Goal: Task Accomplishment & Management: Manage account settings

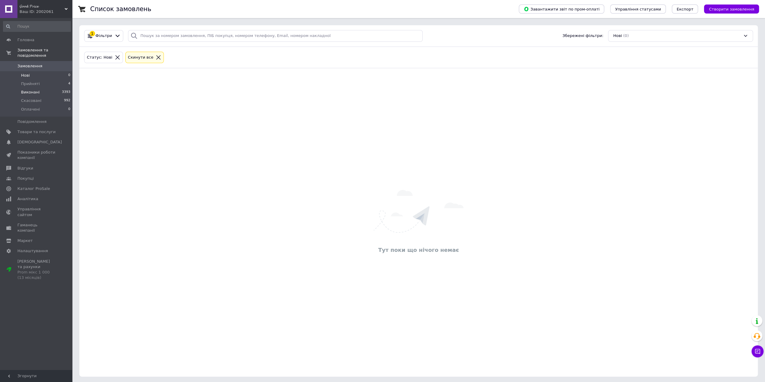
click at [41, 88] on li "Виконані 3393" at bounding box center [37, 92] width 74 height 8
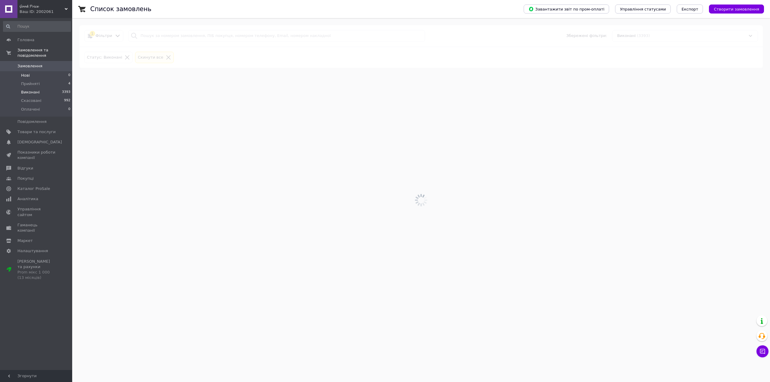
click at [41, 72] on li "Нові 0" at bounding box center [37, 75] width 74 height 8
click at [37, 81] on span "Прийняті" at bounding box center [30, 83] width 19 height 5
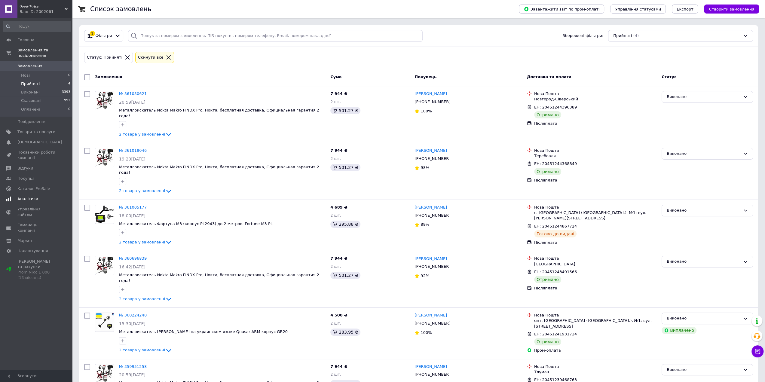
click at [40, 196] on span "Аналітика" at bounding box center [36, 198] width 38 height 5
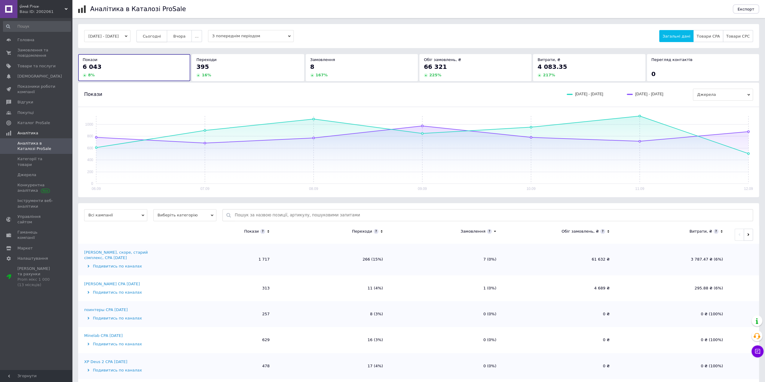
click at [158, 40] on button "Сьогодні" at bounding box center [151, 36] width 31 height 12
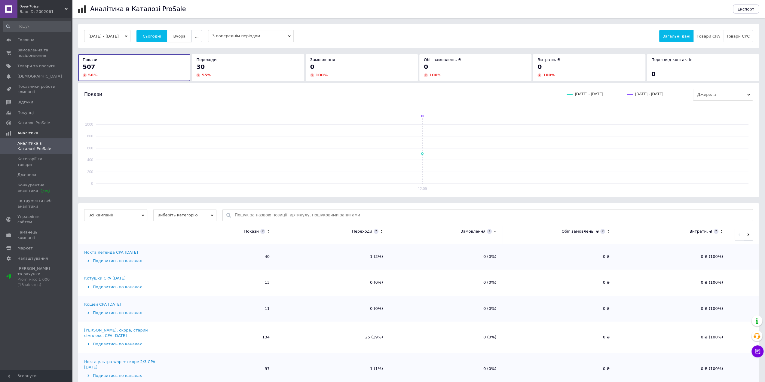
click at [182, 38] on span "Вчора" at bounding box center [179, 36] width 12 height 5
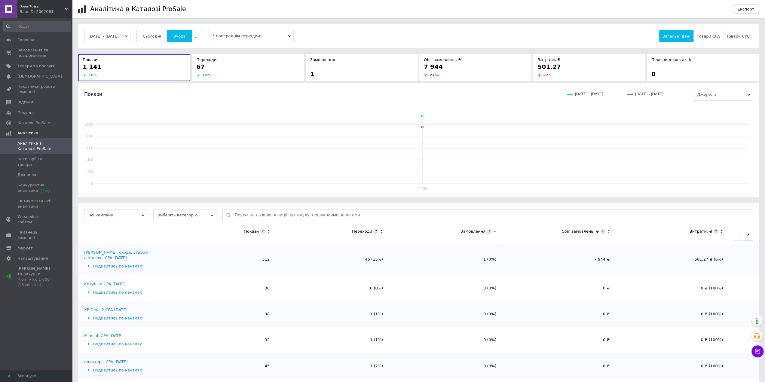
click at [161, 38] on span "Сьогодні" at bounding box center [152, 36] width 18 height 5
click at [30, 44] on link "Головна" at bounding box center [37, 40] width 74 height 10
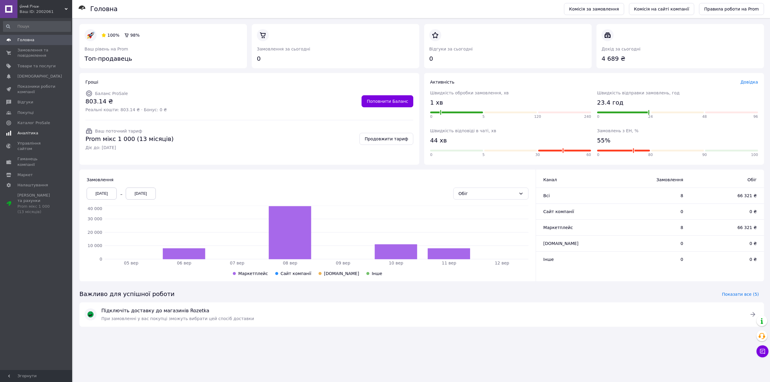
click at [45, 136] on link "Аналітика" at bounding box center [37, 133] width 74 height 10
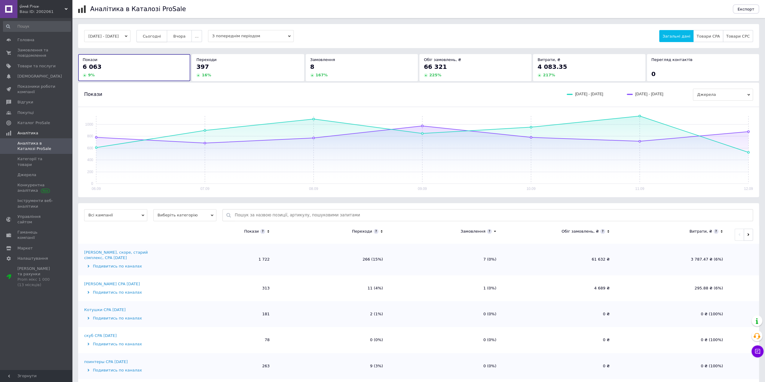
click at [161, 38] on span "Сьогодні" at bounding box center [152, 36] width 18 height 5
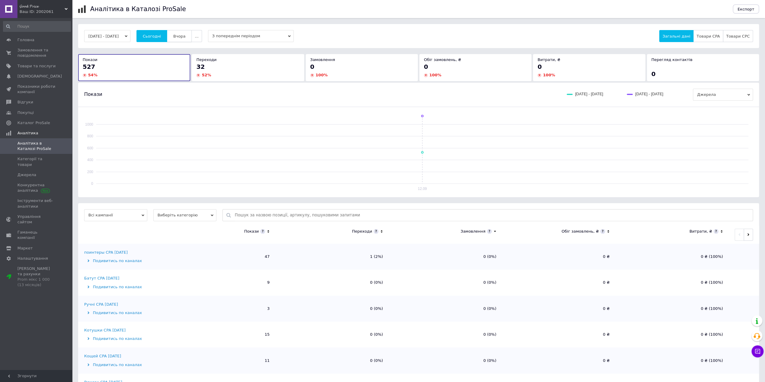
click at [181, 35] on span "Вчора" at bounding box center [179, 36] width 12 height 5
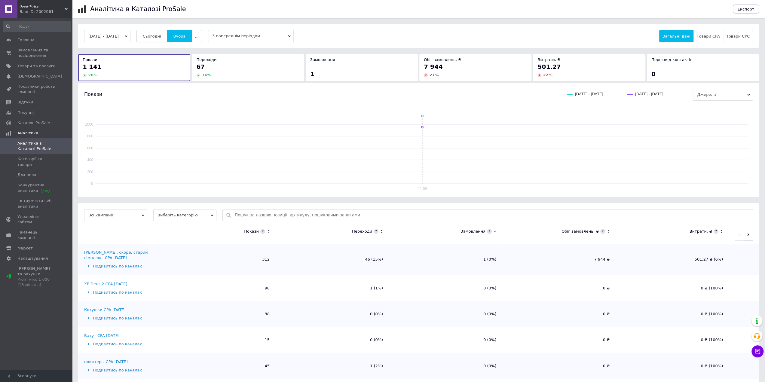
click at [151, 38] on button "Сьогодні" at bounding box center [151, 36] width 31 height 12
